Goal: Transaction & Acquisition: Obtain resource

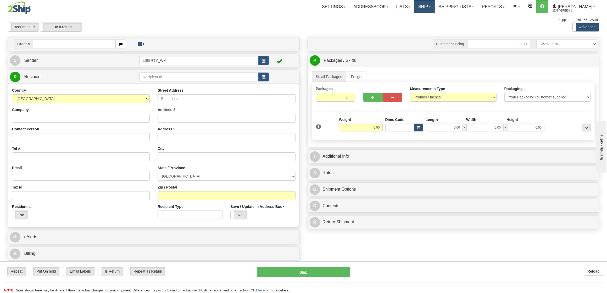
click at [434, 9] on link "Ship" at bounding box center [424, 6] width 20 height 13
click at [429, 24] on span "OnHold / Order Queue" at bounding box center [410, 25] width 37 height 4
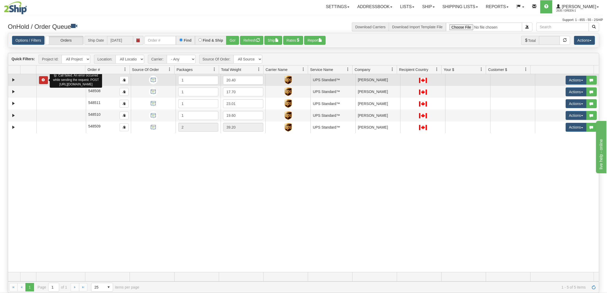
click at [42, 80] on span "button" at bounding box center [43, 79] width 3 height 3
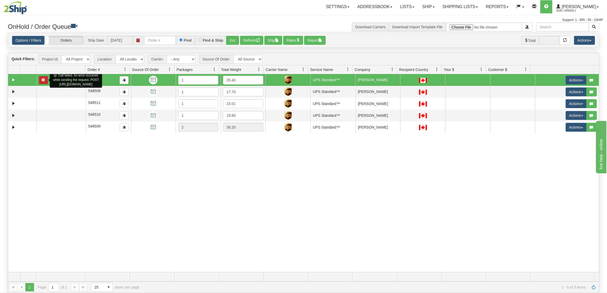
click at [42, 80] on span "button" at bounding box center [43, 79] width 3 height 3
click at [566, 81] on button "Actions" at bounding box center [575, 80] width 21 height 9
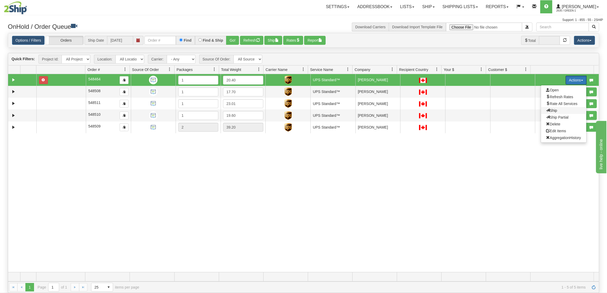
click at [550, 110] on span "Ship" at bounding box center [551, 110] width 11 height 4
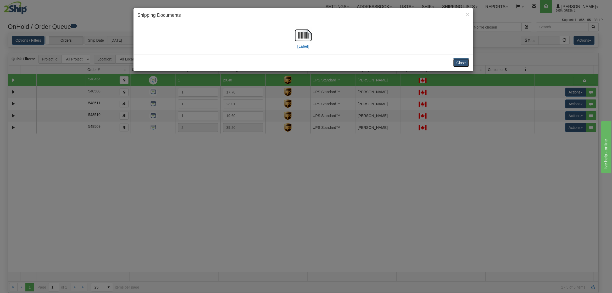
click at [464, 63] on button "Close" at bounding box center [461, 62] width 16 height 9
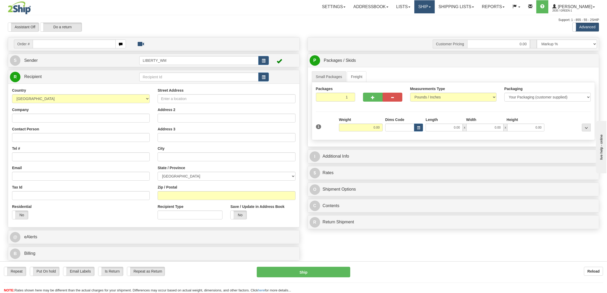
click at [423, 7] on link "Ship" at bounding box center [424, 6] width 20 height 13
click at [426, 24] on span "OnHold / Order Queue" at bounding box center [410, 25] width 37 height 4
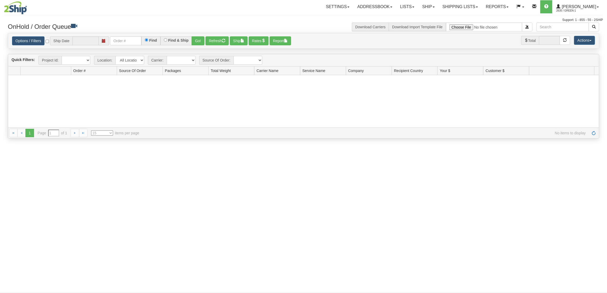
type input "[DATE]"
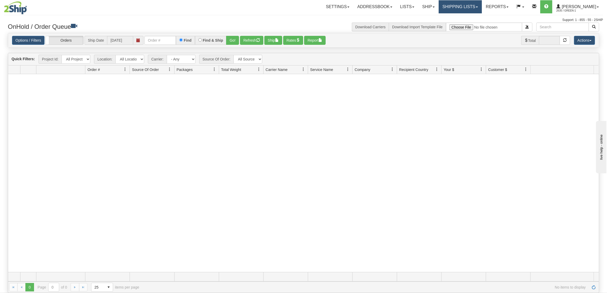
click at [466, 8] on link "Shipping lists" at bounding box center [459, 6] width 43 height 13
click at [465, 17] on span "Current Shipments" at bounding box center [451, 18] width 31 height 4
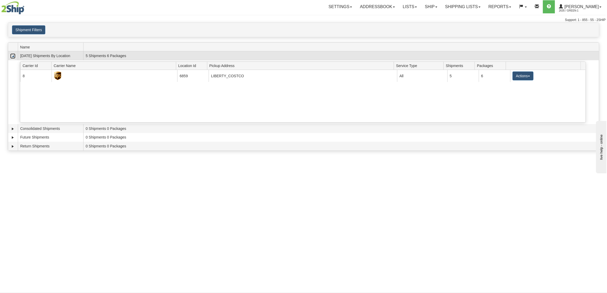
click at [14, 56] on link "Collapse" at bounding box center [12, 55] width 5 height 5
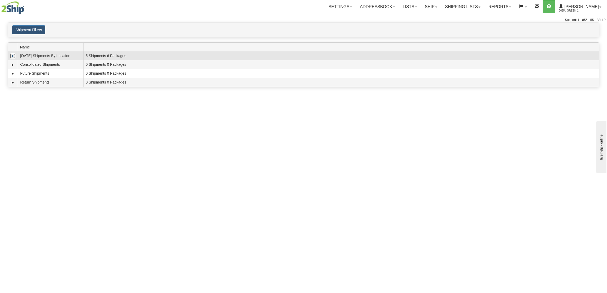
click at [14, 56] on link "Expand" at bounding box center [12, 55] width 5 height 5
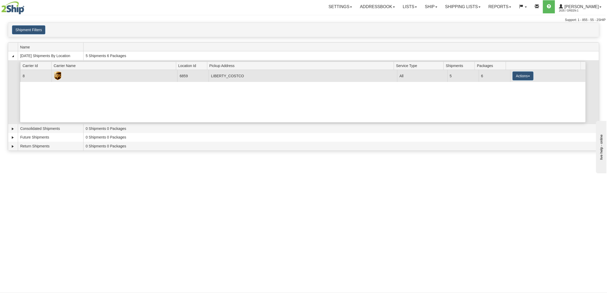
click at [38, 77] on td "8" at bounding box center [35, 76] width 31 height 12
click at [61, 76] on img at bounding box center [57, 75] width 7 height 9
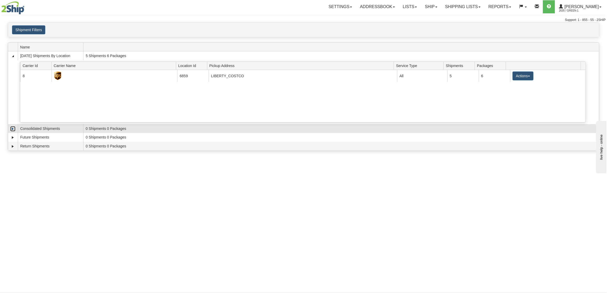
click at [12, 130] on link "Expand" at bounding box center [12, 128] width 5 height 5
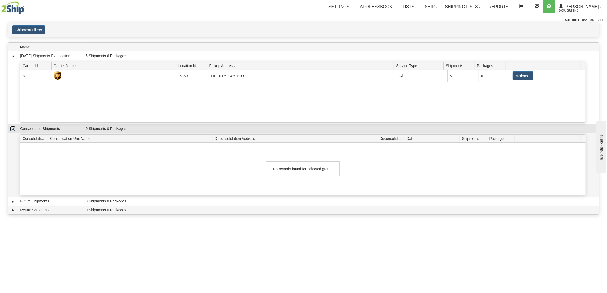
click at [12, 130] on link "Collapse" at bounding box center [12, 128] width 5 height 5
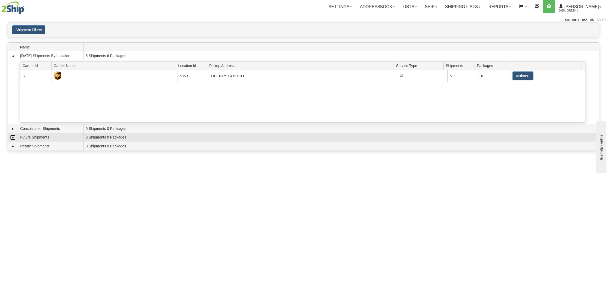
click at [13, 136] on link "Expand" at bounding box center [12, 137] width 5 height 5
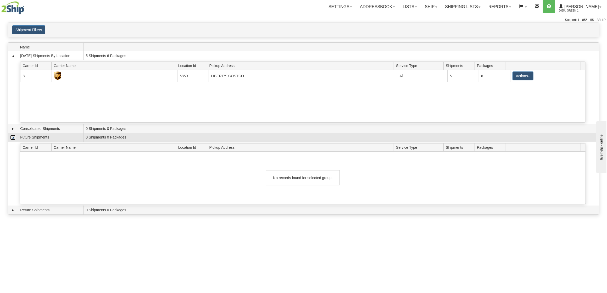
click at [13, 136] on link "Collapse" at bounding box center [12, 137] width 5 height 5
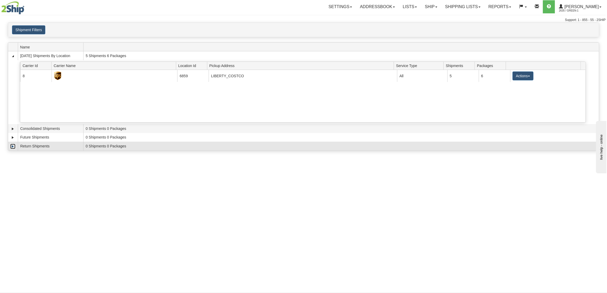
click at [13, 144] on link "Expand" at bounding box center [12, 146] width 5 height 5
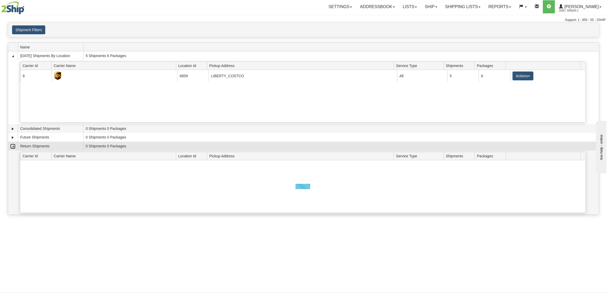
click at [13, 144] on link "Collapse" at bounding box center [12, 146] width 5 height 5
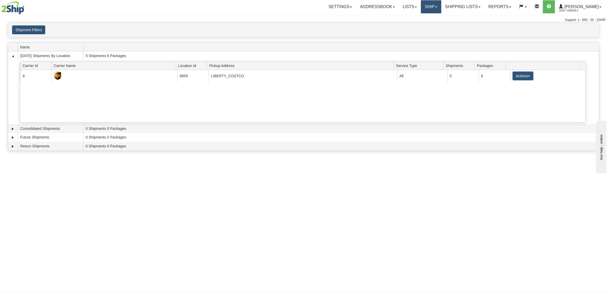
click at [434, 9] on link "Ship" at bounding box center [431, 6] width 20 height 13
click at [429, 23] on span "OnHold / Order Queue" at bounding box center [417, 25] width 37 height 4
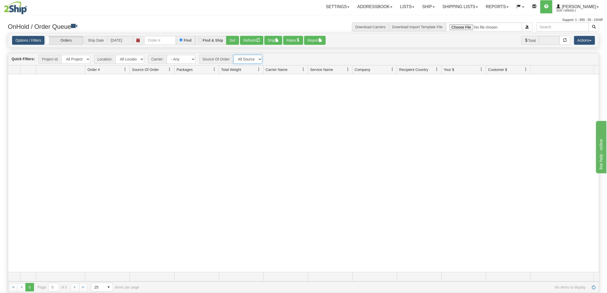
click at [260, 59] on select "All Sources" at bounding box center [247, 59] width 29 height 9
click at [453, 127] on div at bounding box center [303, 173] width 590 height 198
click at [452, 9] on link "Shipping lists" at bounding box center [459, 6] width 43 height 13
click at [459, 25] on span "Search Shipment History" at bounding box center [456, 25] width 41 height 4
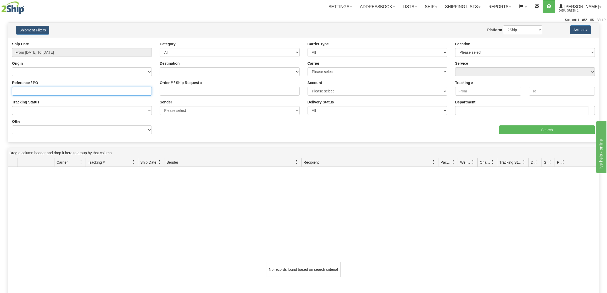
click at [53, 91] on input "Reference / PO" at bounding box center [82, 91] width 140 height 9
click at [440, 7] on link "Ship" at bounding box center [431, 6] width 20 height 13
click at [427, 19] on link "Ship Screen" at bounding box center [416, 18] width 47 height 7
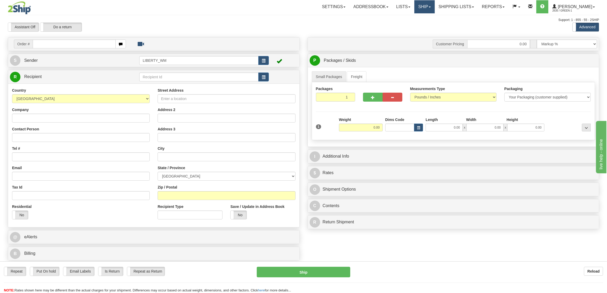
click at [434, 3] on link "Ship" at bounding box center [424, 6] width 20 height 13
click at [429, 25] on span "OnHold / Order Queue" at bounding box center [410, 25] width 37 height 4
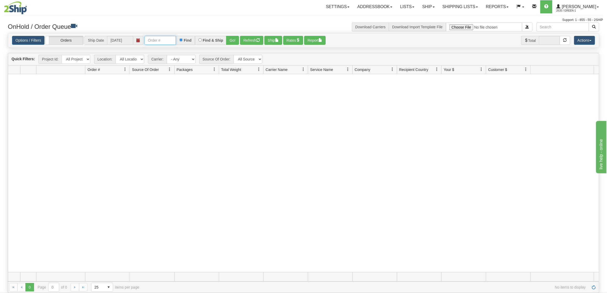
click at [159, 39] on input "text" at bounding box center [159, 40] width 31 height 9
type input "00894005523437"
click at [457, 5] on link "Shipping lists" at bounding box center [459, 6] width 43 height 13
click at [438, 9] on link "Ship" at bounding box center [428, 6] width 20 height 13
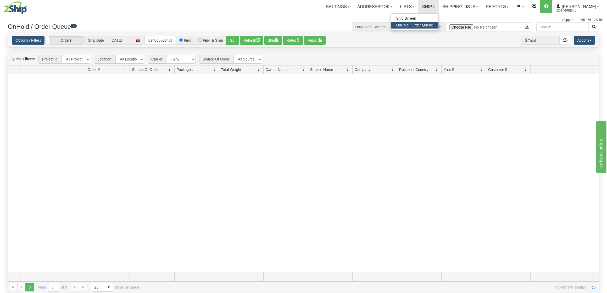
click at [430, 22] on link "OnHold / Order Queue" at bounding box center [414, 25] width 47 height 7
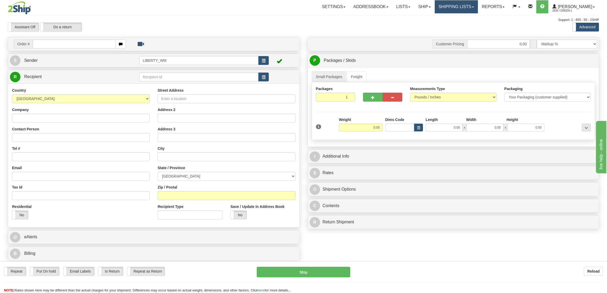
click at [476, 9] on link "Shipping lists" at bounding box center [455, 6] width 43 height 13
click at [468, 25] on span "Search Shipment History" at bounding box center [452, 25] width 41 height 4
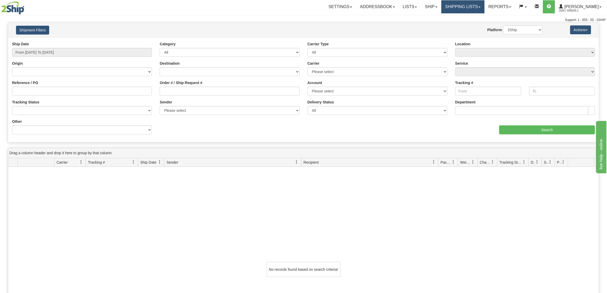
click at [468, 7] on link "Shipping lists" at bounding box center [462, 6] width 43 height 13
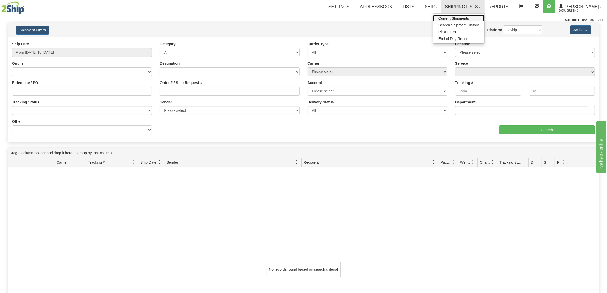
click at [468, 15] on link "Current Shipments" at bounding box center [458, 18] width 51 height 7
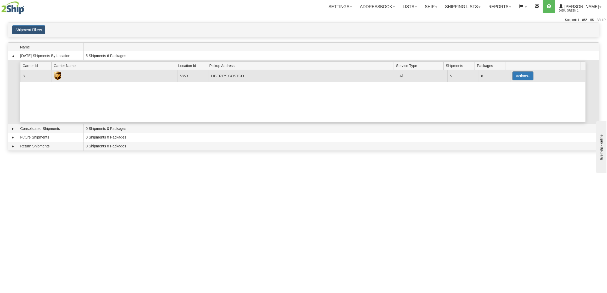
click at [525, 78] on button "Actions" at bounding box center [522, 75] width 21 height 9
click at [506, 115] on span "Print" at bounding box center [501, 113] width 11 height 4
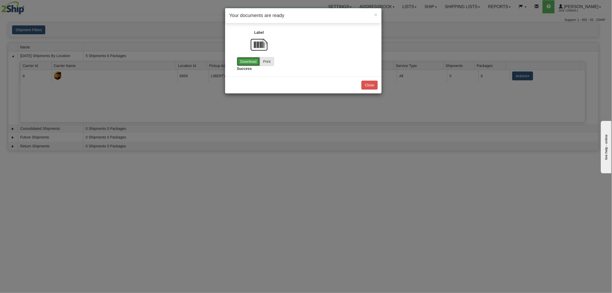
click at [253, 62] on link "Download" at bounding box center [248, 61] width 23 height 9
click at [365, 87] on button "Close" at bounding box center [369, 85] width 16 height 9
